Goal: Task Accomplishment & Management: Complete application form

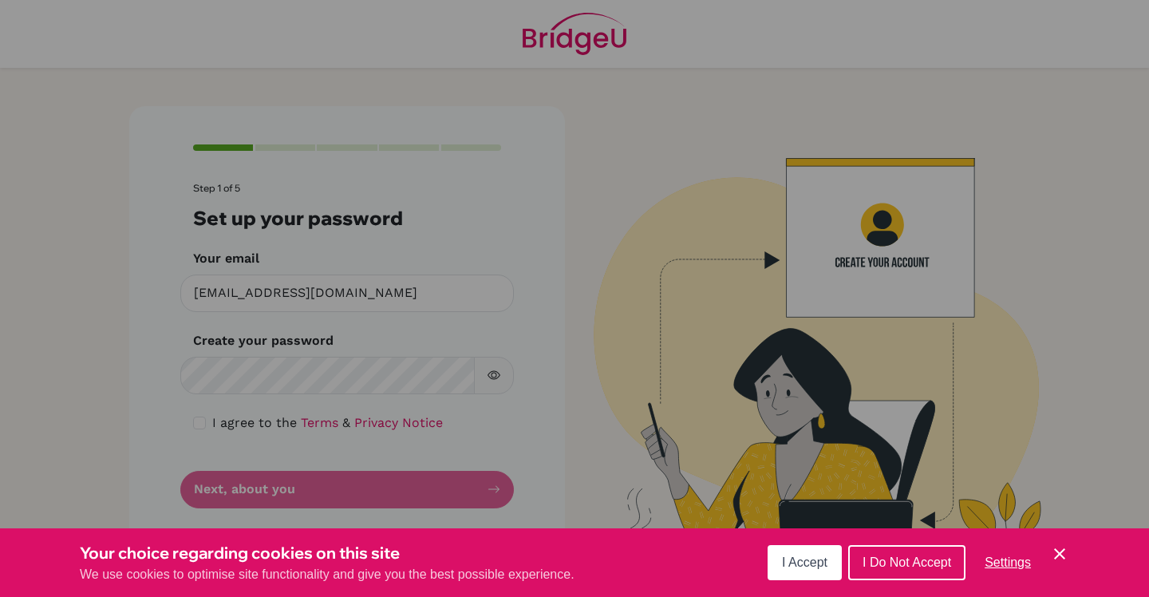
click at [1056, 554] on icon "Cookie Control Close Icon" at bounding box center [1059, 553] width 19 height 19
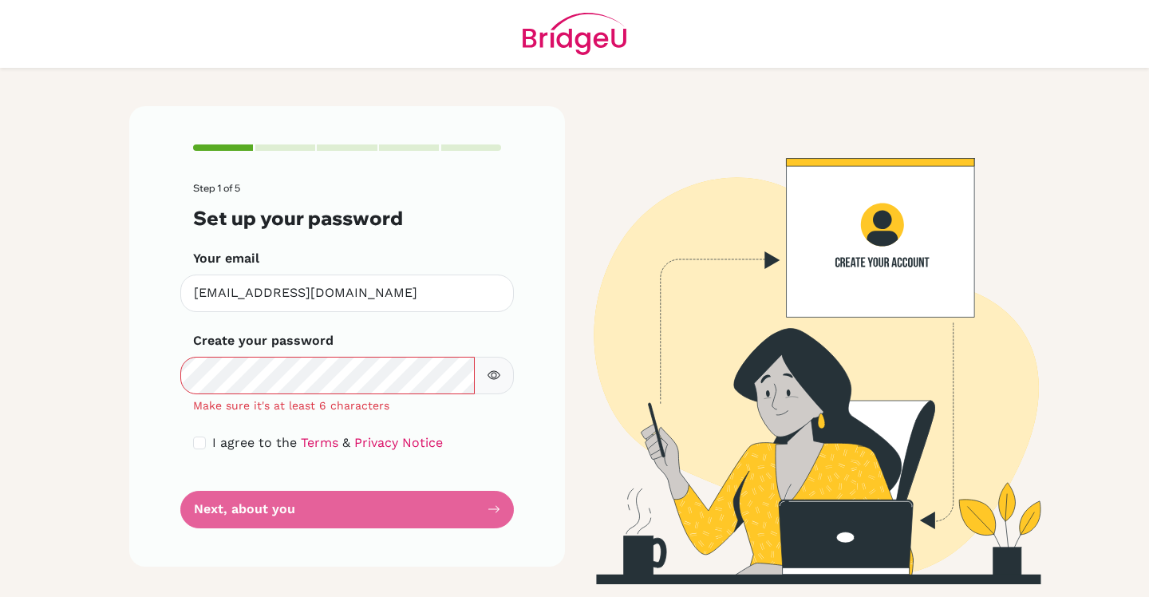
click at [495, 377] on icon "button" at bounding box center [494, 376] width 6 height 6
click at [406, 355] on div "Create your password Make sure it's at least 6 characters" at bounding box center [347, 372] width 308 height 83
click at [513, 371] on button "button" at bounding box center [494, 375] width 40 height 37
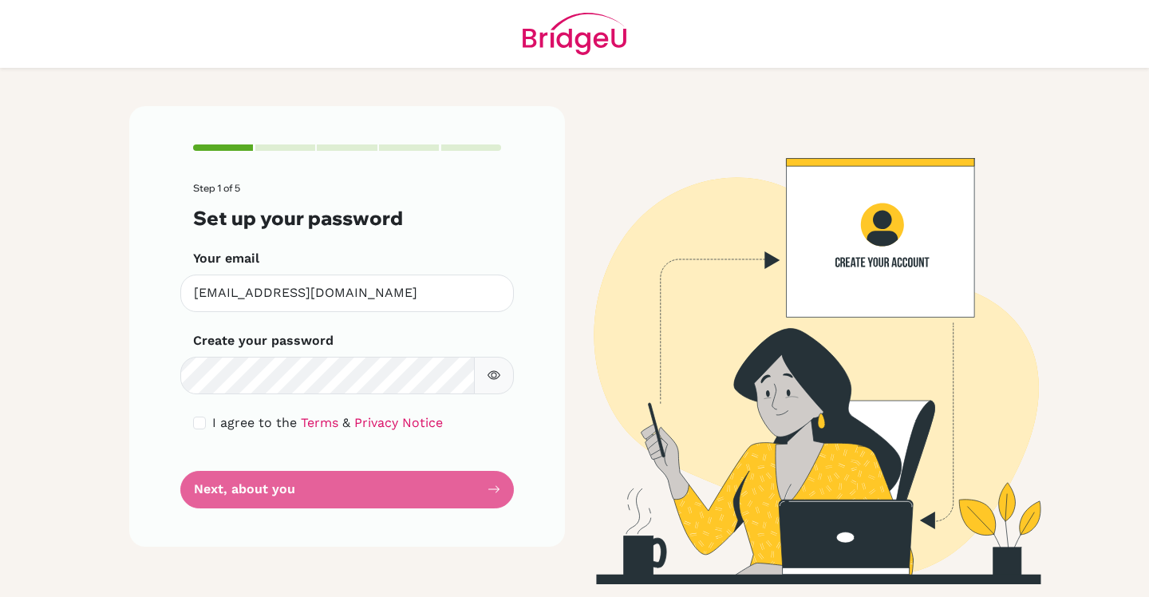
click at [491, 381] on button "button" at bounding box center [494, 375] width 40 height 37
click at [491, 376] on icon "button" at bounding box center [494, 376] width 6 height 6
click at [198, 427] on input "checkbox" at bounding box center [199, 422] width 13 height 13
checkbox input "true"
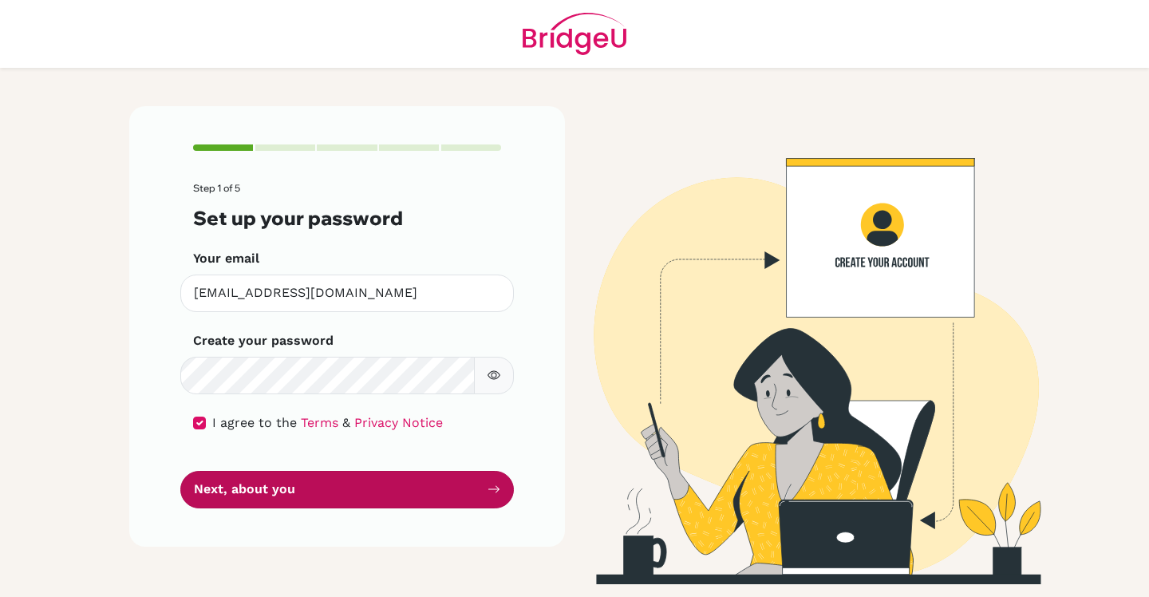
click at [353, 483] on button "Next, about you" at bounding box center [346, 489] width 333 height 37
